Goal: Information Seeking & Learning: Learn about a topic

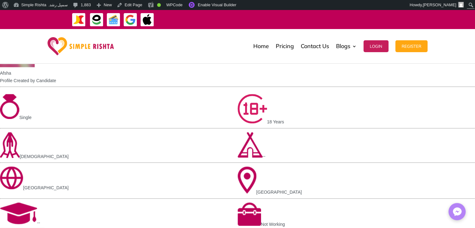
scroll to position [364, 0]
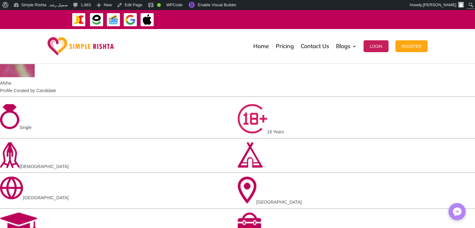
drag, startPoint x: 280, startPoint y: 74, endPoint x: 420, endPoint y: 174, distance: 171.8
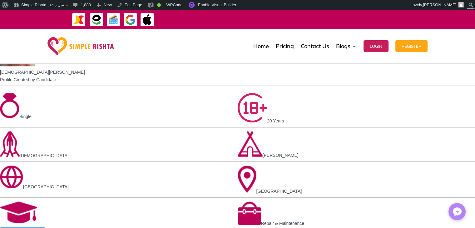
scroll to position [614, 0]
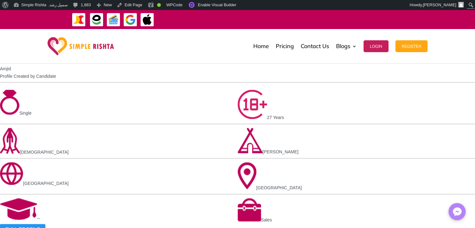
scroll to position [645, 0]
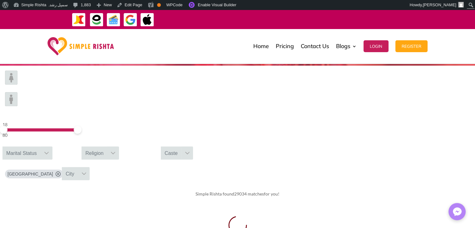
scroll to position [125, 0]
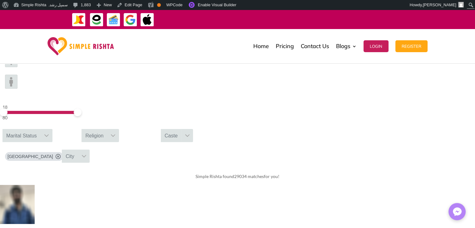
click at [458, 57] on div "Home Pricing Contact Us Blogs English Blog Urdu Blog Login Register Home Pricin…" at bounding box center [237, 46] width 475 height 35
click at [356, 91] on link "Urdu Blog" at bounding box center [369, 91] width 62 height 12
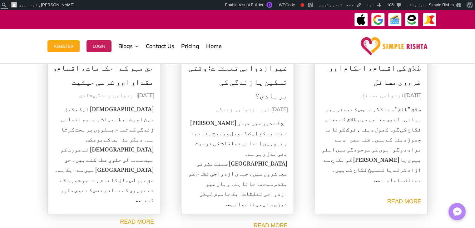
scroll to position [62, 0]
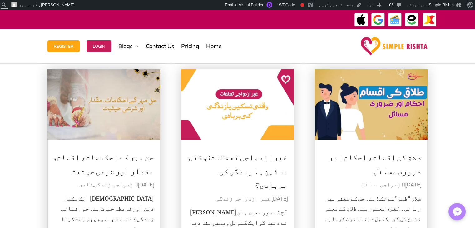
click at [141, 163] on link "حق مہر کے احکامات، اقسام, مقدار اور شرعی حیثیت" at bounding box center [104, 162] width 100 height 34
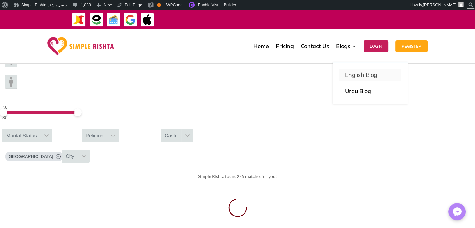
click at [351, 75] on p "English Blog" at bounding box center [370, 75] width 50 height 9
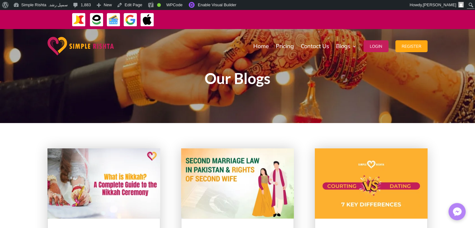
click at [130, 176] on img at bounding box center [103, 183] width 113 height 71
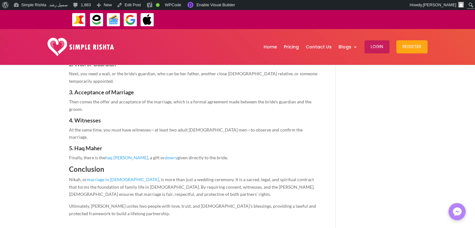
scroll to position [780, 0]
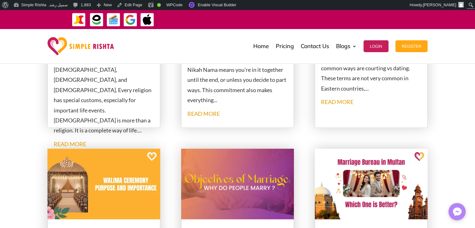
scroll to position [406, 0]
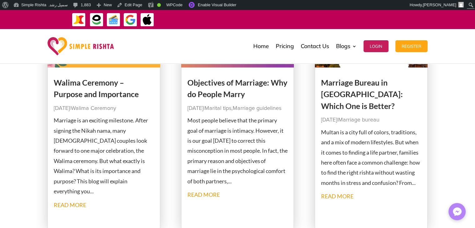
click at [222, 83] on link "Objectives of Marriage: Why do People Marry" at bounding box center [237, 88] width 100 height 21
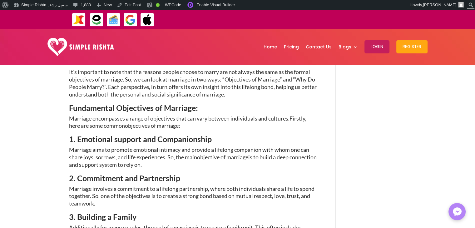
scroll to position [468, 0]
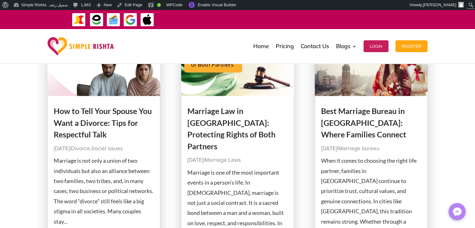
scroll to position [718, 0]
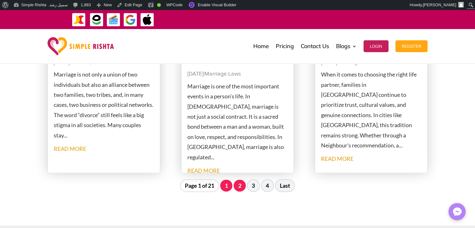
click at [240, 187] on link "2" at bounding box center [239, 185] width 12 height 12
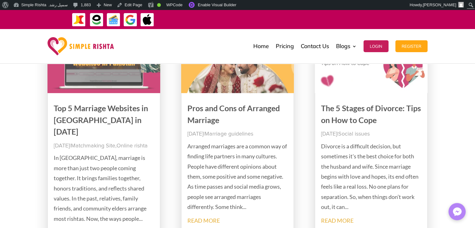
scroll to position [122, 0]
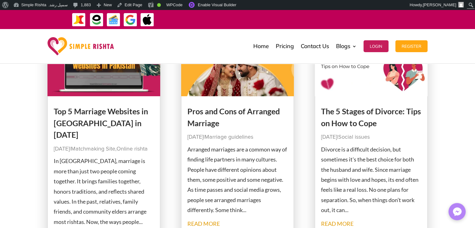
click at [204, 111] on link "Pros and Cons of Arranged Marriage" at bounding box center [233, 116] width 92 height 21
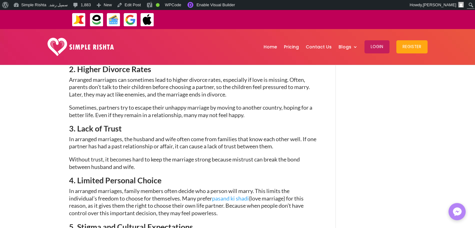
scroll to position [1030, 0]
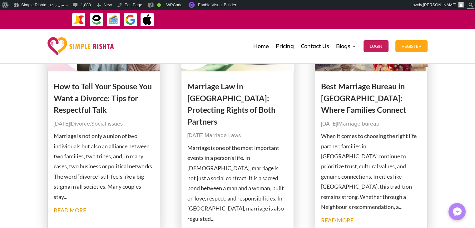
scroll to position [562, 0]
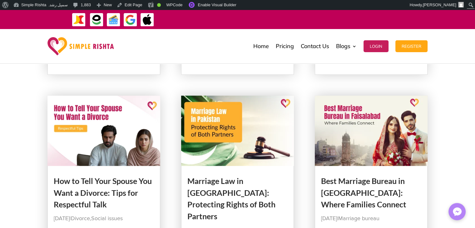
click at [369, 179] on link "Best Marriage Bureau in [GEOGRAPHIC_DATA]: Where Families Connect" at bounding box center [363, 192] width 85 height 33
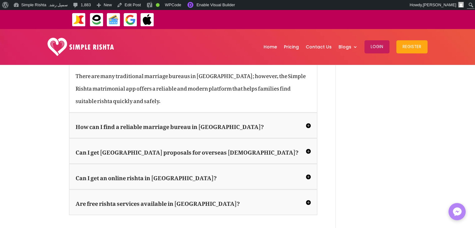
scroll to position [1061, 0]
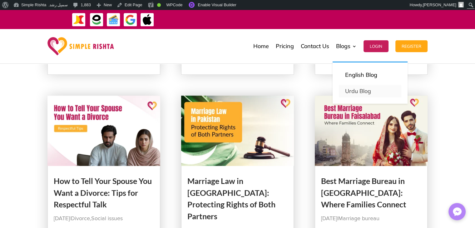
click at [358, 91] on link "Urdu Blog" at bounding box center [369, 91] width 62 height 12
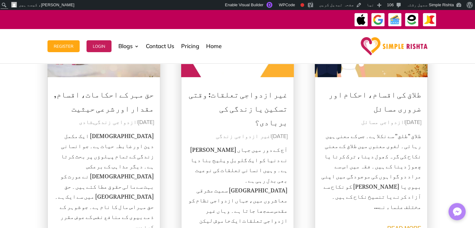
click at [263, 96] on link "غیر ازدواجی تعلقات: وقتی تسکین یا زندگی کی بربادی؟" at bounding box center [237, 105] width 99 height 47
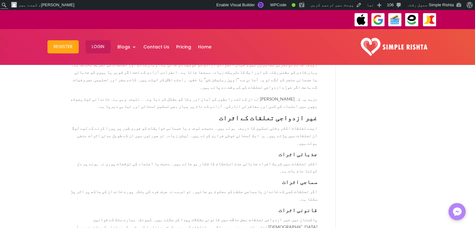
scroll to position [499, 0]
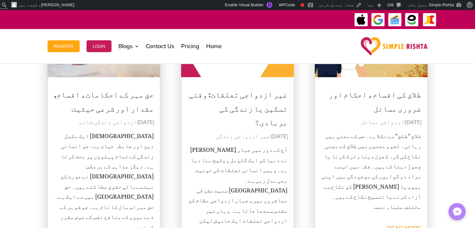
click at [403, 90] on link "طلاق کی اقسام، احکام اور ضروری مسائل" at bounding box center [374, 99] width 93 height 34
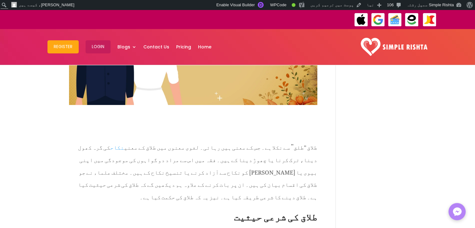
scroll to position [94, 0]
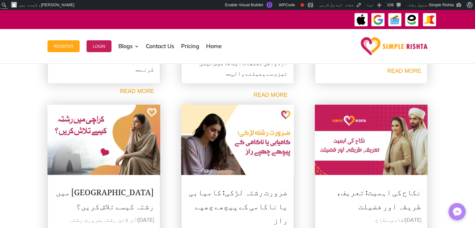
scroll to position [343, 0]
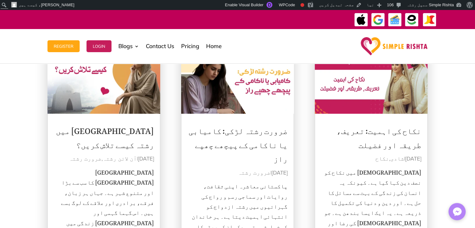
click at [134, 166] on p "[GEOGRAPHIC_DATA] [GEOGRAPHIC_DATA] کا سب سے بڑا اور متنوع شہر ہے۔ جہاں ہر زبان…" at bounding box center [104, 216] width 100 height 101
click at [139, 126] on link "کراچی میں رشتہ کیسے تلاش کریں؟" at bounding box center [105, 136] width 98 height 34
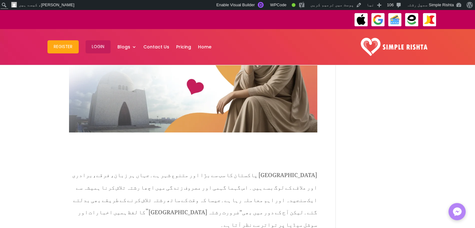
scroll to position [31, 0]
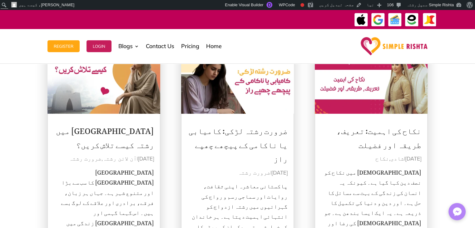
click at [268, 130] on link "ضرورت رشتہ لڑکی: کامیابی یا ناکامی کے پیچھے چھپے راز" at bounding box center [237, 142] width 99 height 47
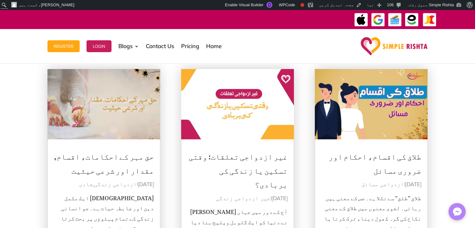
scroll to position [94, 0]
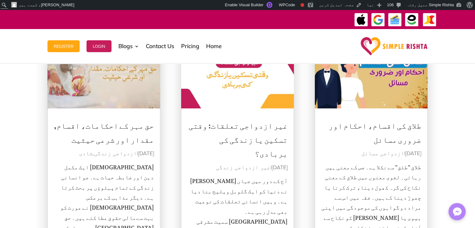
click at [269, 128] on link "غیر ازدواجی تعلقات: وقتی تسکین یا زندگی کی بربادی؟" at bounding box center [237, 137] width 99 height 47
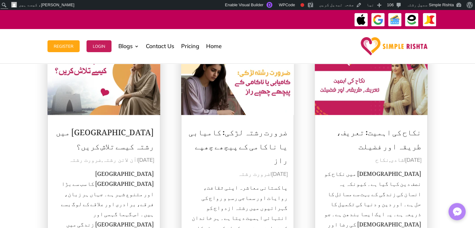
scroll to position [343, 0]
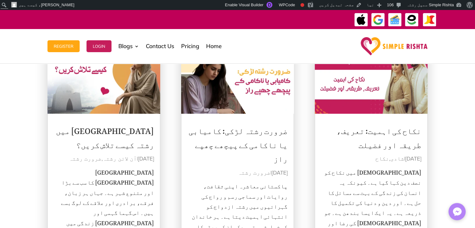
click at [361, 131] on link "نکاح کی اہمیت: تعریف، طریقہ اور فضیلت" at bounding box center [378, 136] width 85 height 34
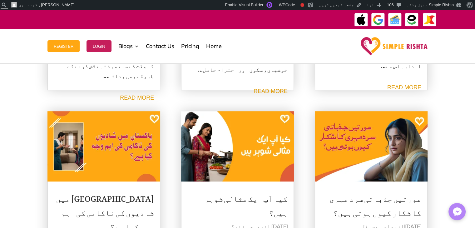
scroll to position [593, 0]
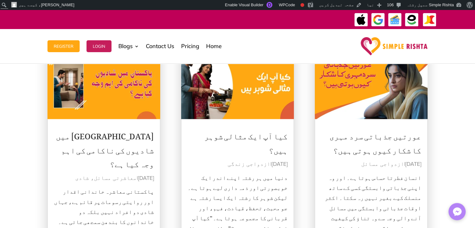
click at [123, 136] on link "[GEOGRAPHIC_DATA] میں شادیوں کی ناکامی کی اہم وجہ کیا ہے؟" at bounding box center [105, 147] width 98 height 47
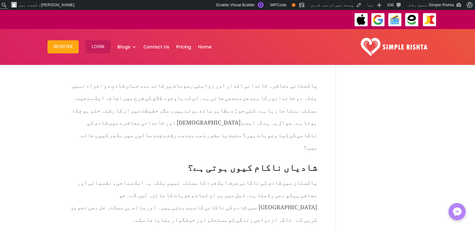
scroll to position [250, 0]
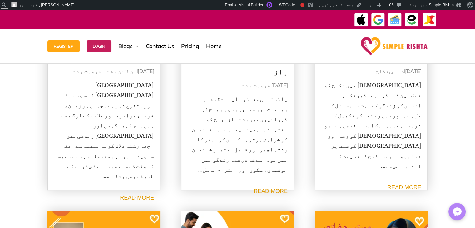
scroll to position [374, 0]
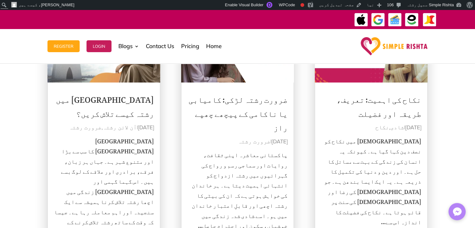
click at [268, 99] on link "ضرورت رشتہ لڑکی: کامیابی یا ناکامی کے پیچھے چھپے راز" at bounding box center [237, 111] width 99 height 47
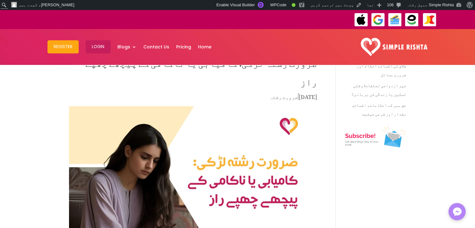
scroll to position [187, 0]
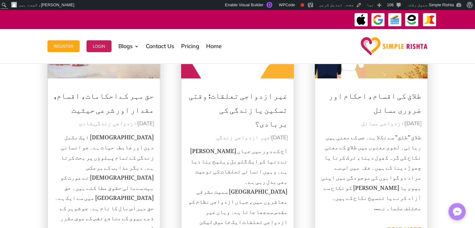
scroll to position [125, 0]
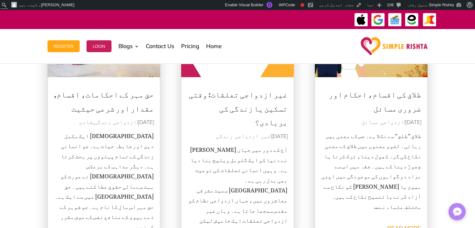
click at [144, 96] on link "حق مہر کے احکامات، اقسام, مقدار اور شرعی حیثیت" at bounding box center [104, 99] width 100 height 34
click at [247, 96] on link "غیر ازدواجی تعلقات: وقتی تسکین یا زندگی کی بربادی؟" at bounding box center [237, 105] width 99 height 47
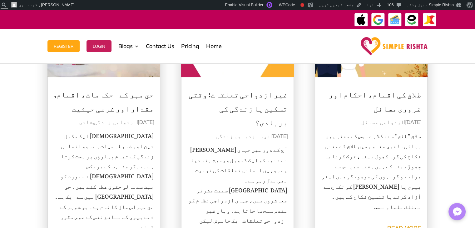
click at [387, 96] on link "طلاق کی اقسام، احکام اور ضروری مسائل" at bounding box center [374, 99] width 93 height 34
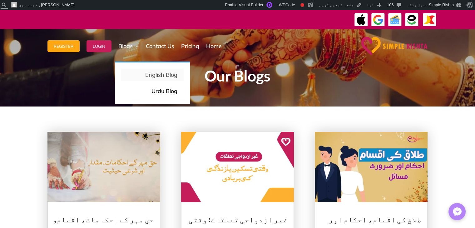
click at [165, 77] on p "English Blog" at bounding box center [152, 75] width 50 height 9
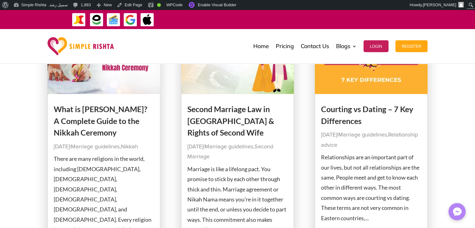
scroll to position [125, 0]
click at [97, 111] on link "What is [PERSON_NAME]? A Complete Guide to the Nikkah Ceremony" at bounding box center [101, 120] width 94 height 33
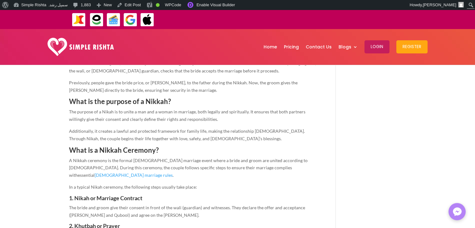
scroll to position [406, 0]
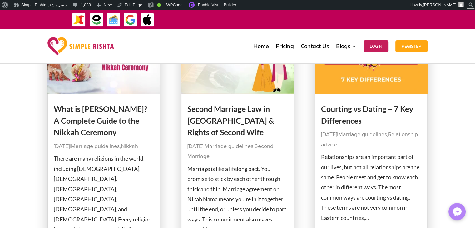
click at [267, 118] on link "Second Marriage Law in [GEOGRAPHIC_DATA] & Rights of Second Wife" at bounding box center [230, 120] width 87 height 33
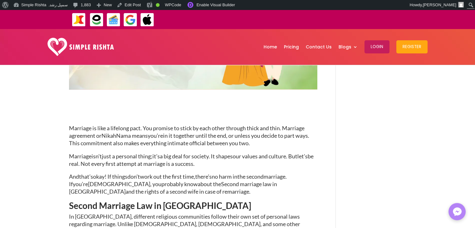
scroll to position [218, 0]
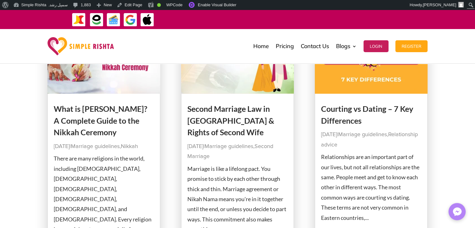
click at [352, 113] on link "Courting vs Dating – 7 Key Differences" at bounding box center [367, 114] width 92 height 21
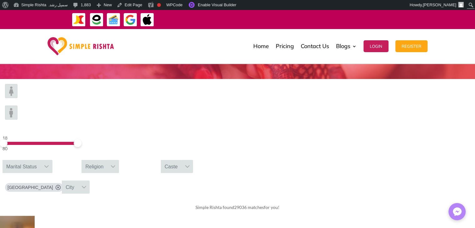
scroll to position [94, 0]
click at [76, 185] on icon at bounding box center [73, 187] width 5 height 5
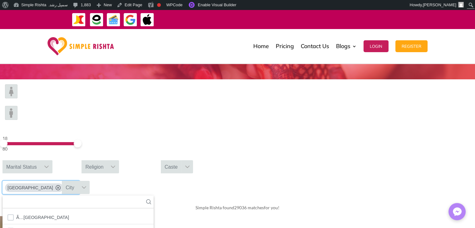
scroll to position [3131, 0]
click at [445, 124] on div "18 80 Marital Status Religion Caste United States 252 results are available Ã…l…" at bounding box center [237, 138] width 475 height 119
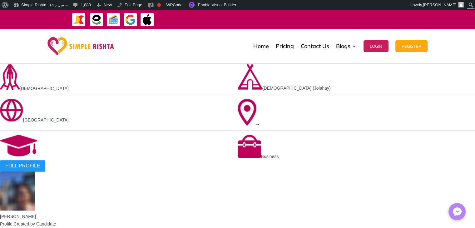
scroll to position [562, 0]
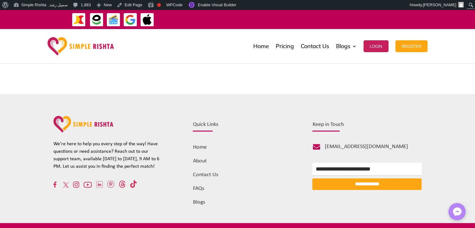
scroll to position [94, 0]
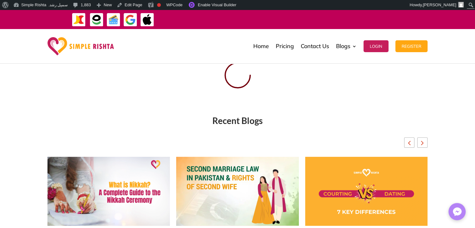
scroll to position [125, 0]
